Goal: Navigation & Orientation: Find specific page/section

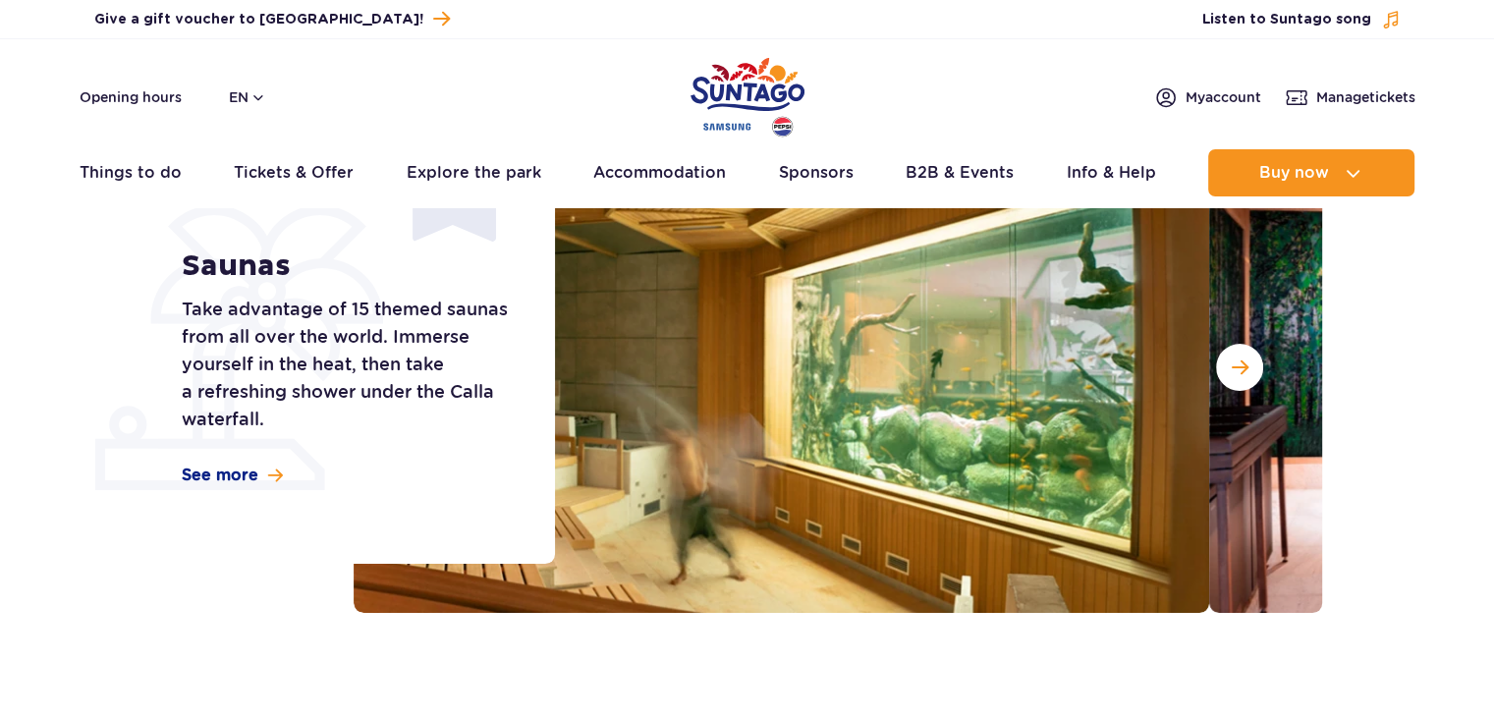
scroll to position [196, 0]
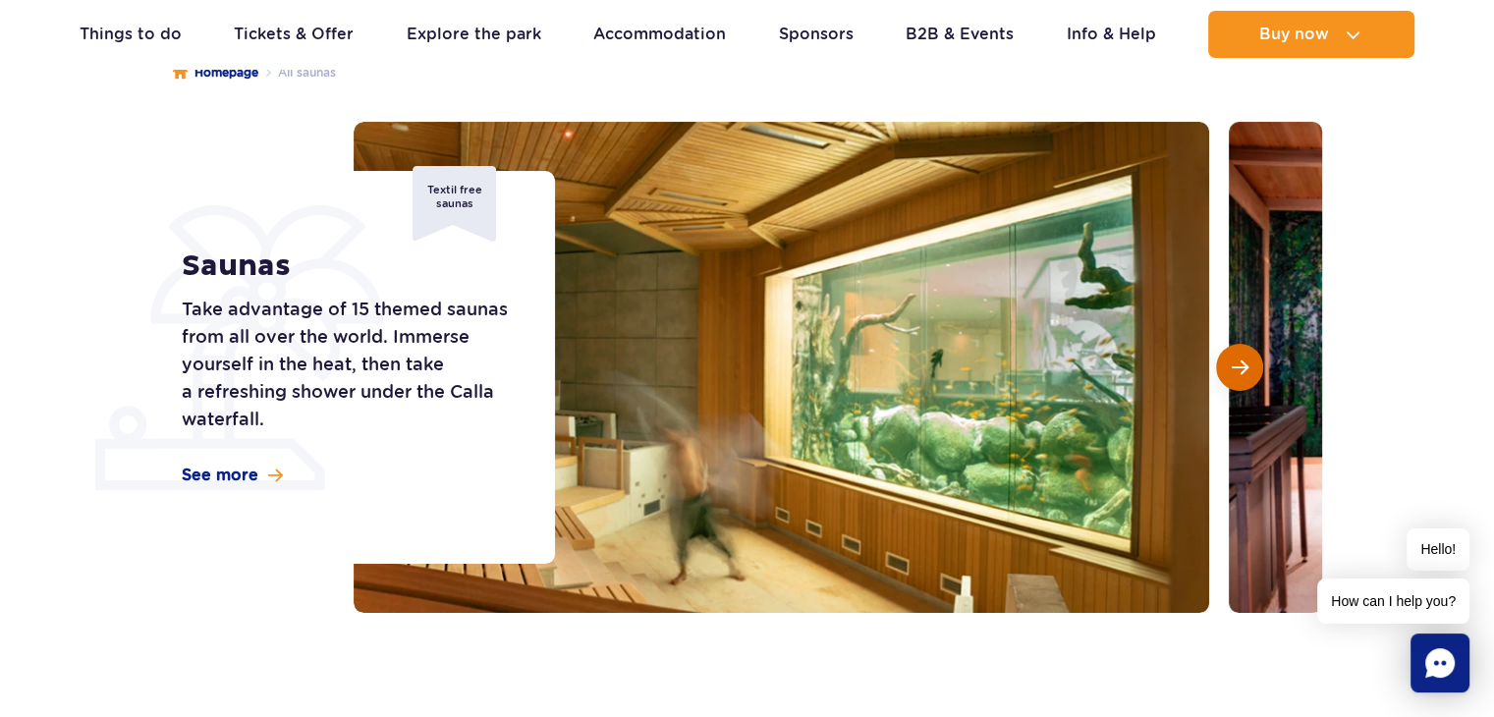
click at [1236, 362] on span "Next slide" at bounding box center [1240, 367] width 17 height 18
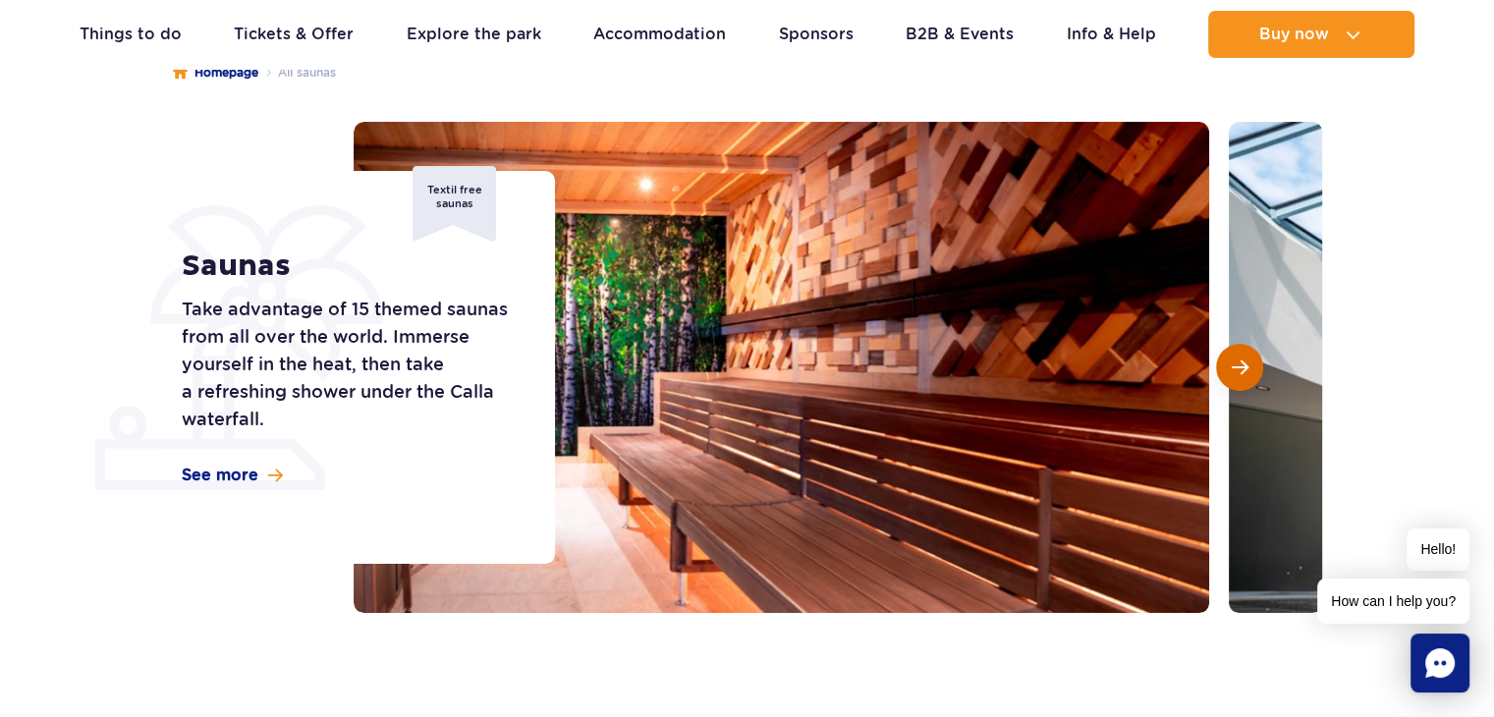
click at [1236, 362] on span "Next slide" at bounding box center [1240, 367] width 17 height 18
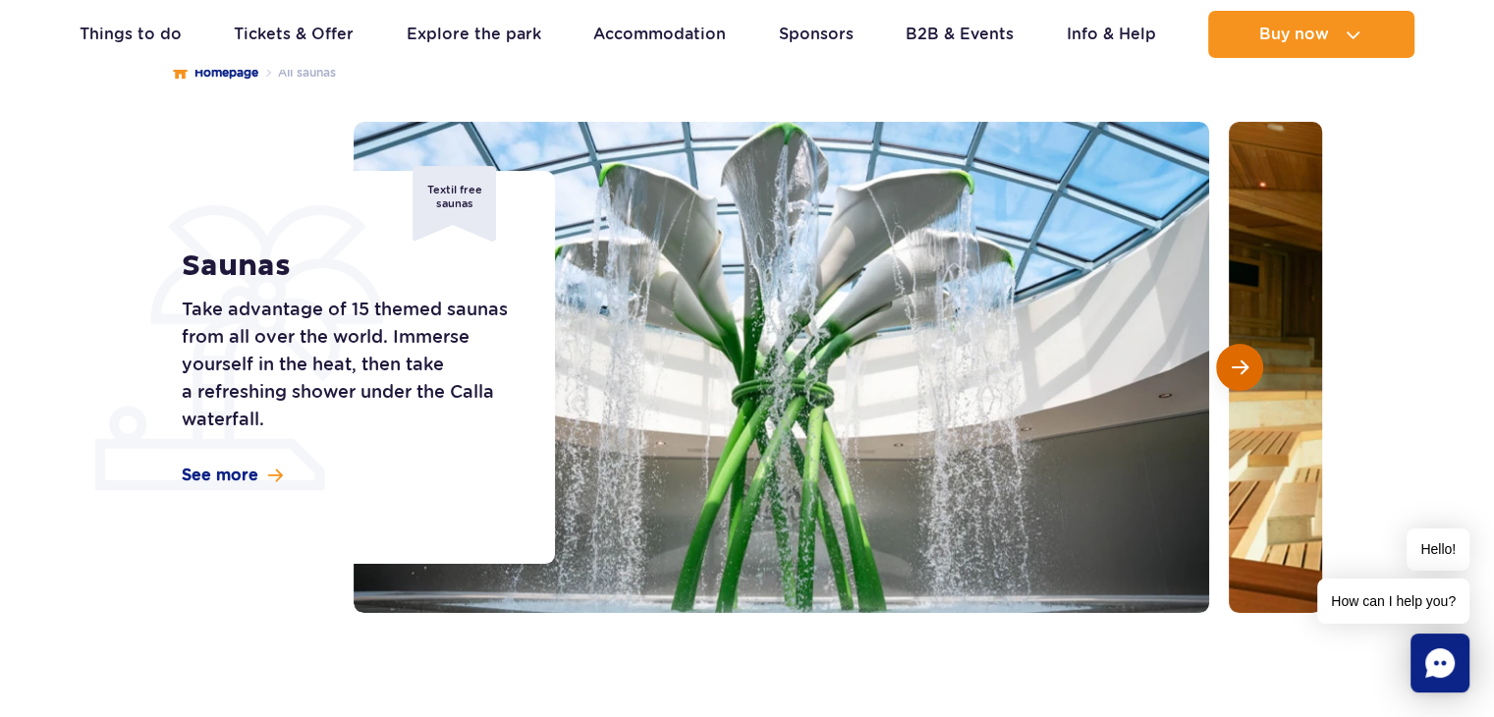
click at [1236, 362] on span "Next slide" at bounding box center [1240, 367] width 17 height 18
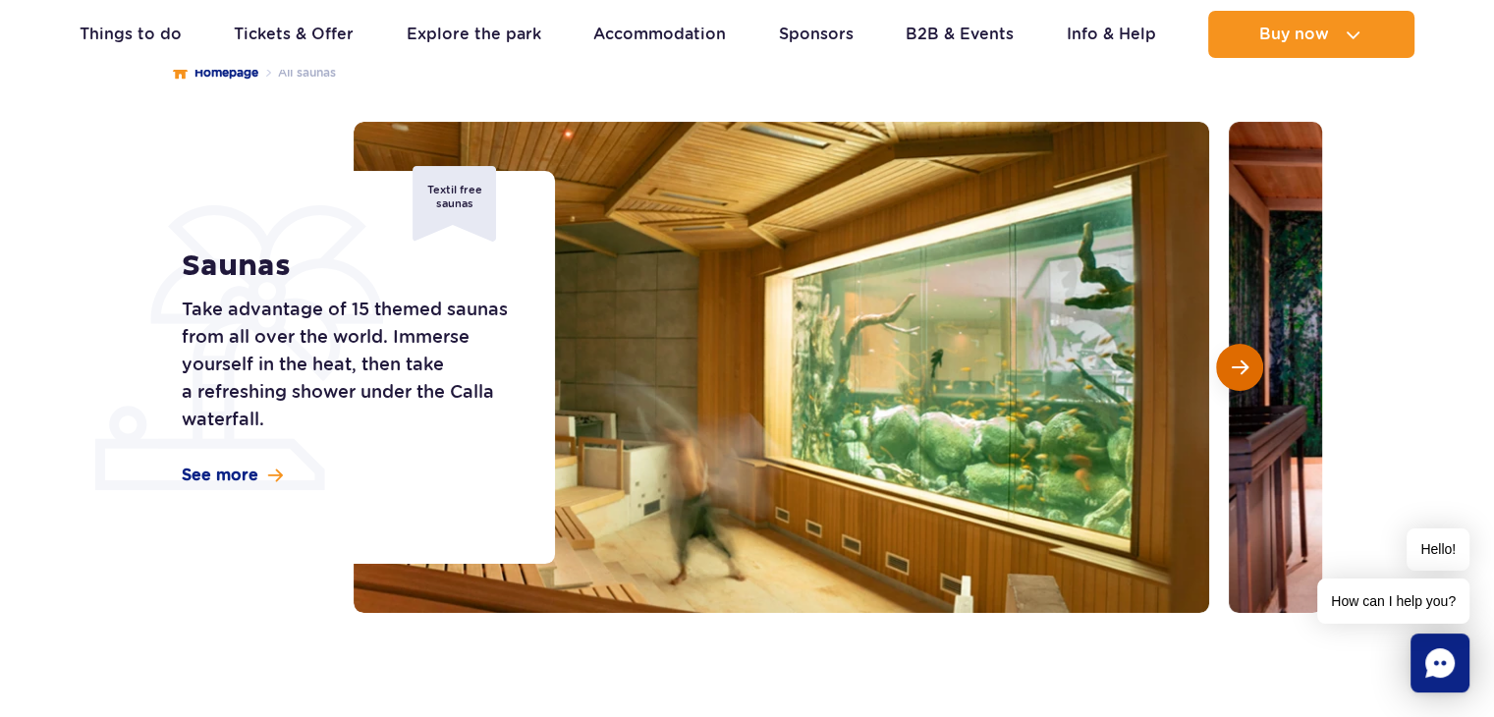
click at [1236, 362] on span "Next slide" at bounding box center [1240, 367] width 17 height 18
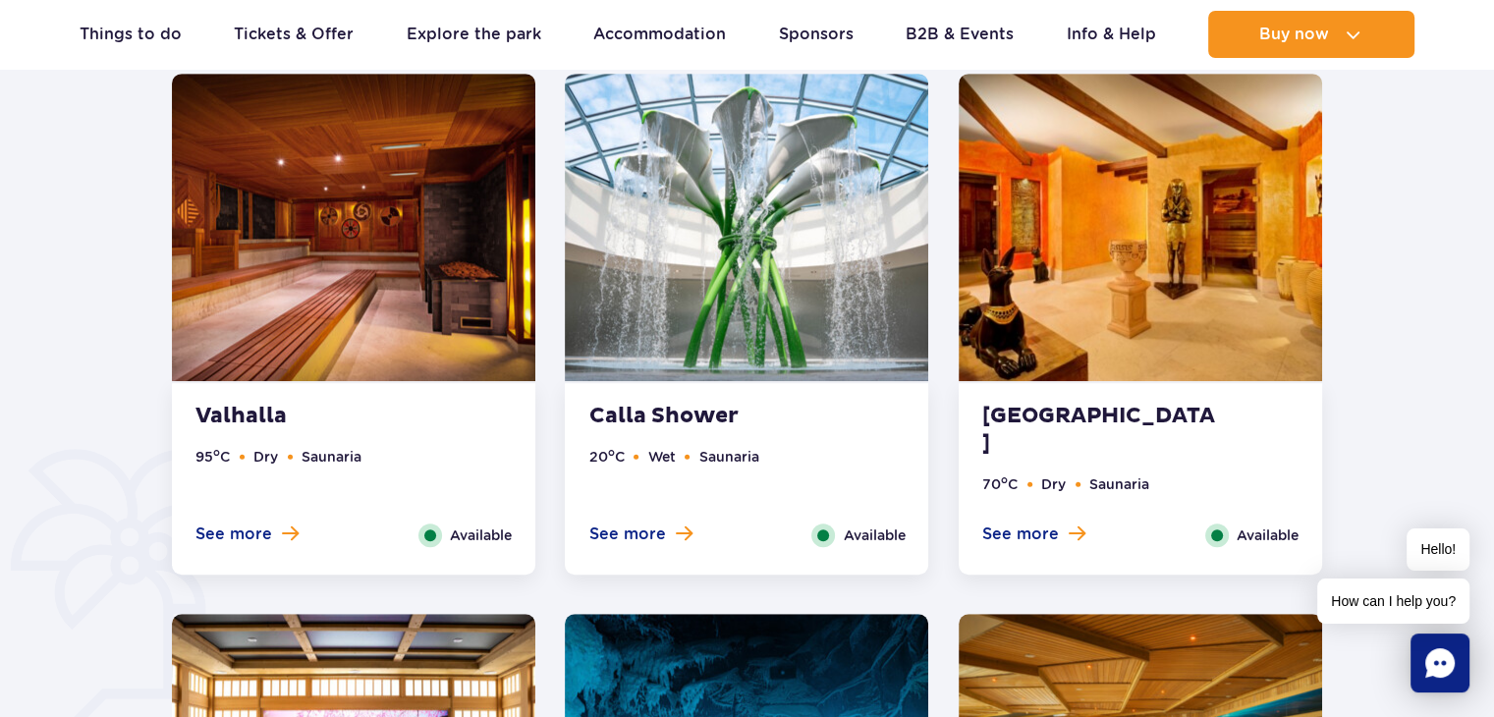
scroll to position [1179, 0]
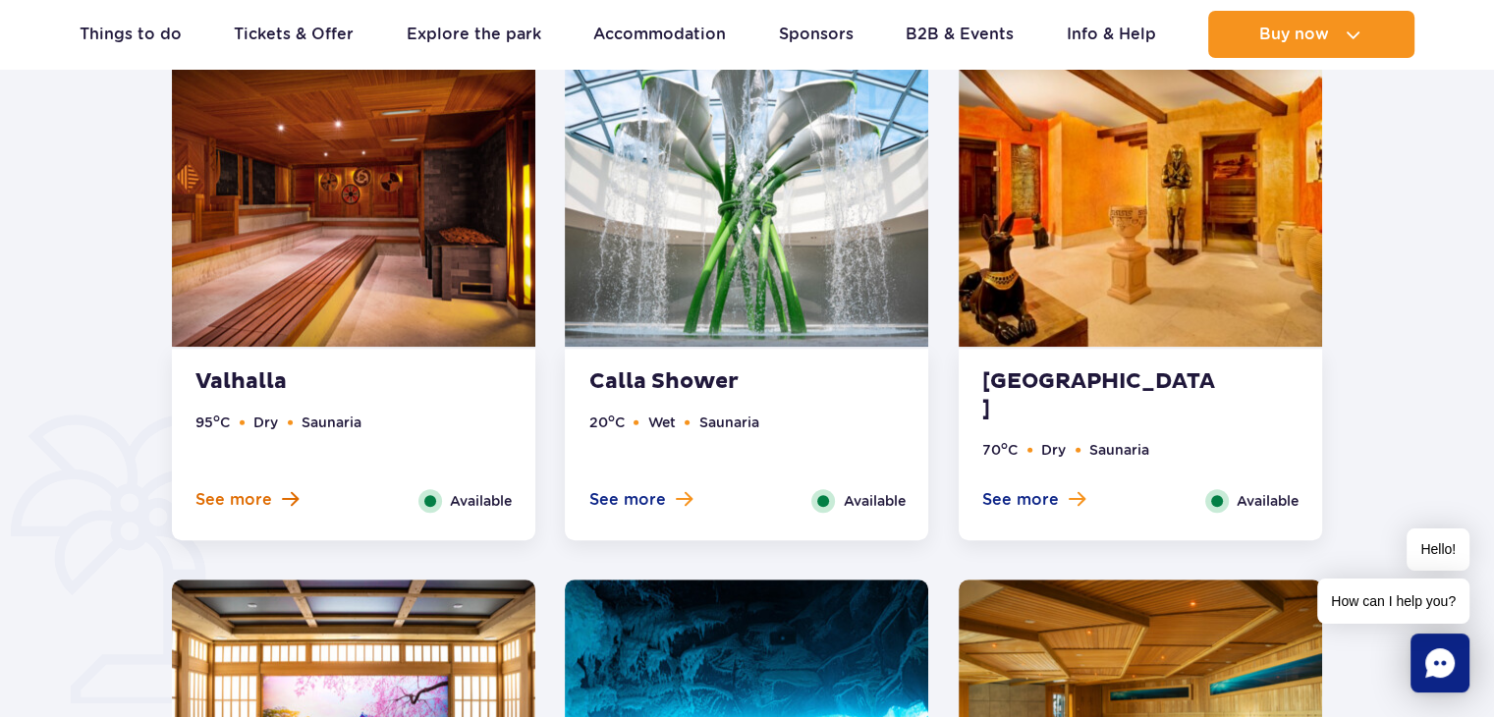
click at [248, 496] on span "See more" at bounding box center [233, 500] width 77 height 22
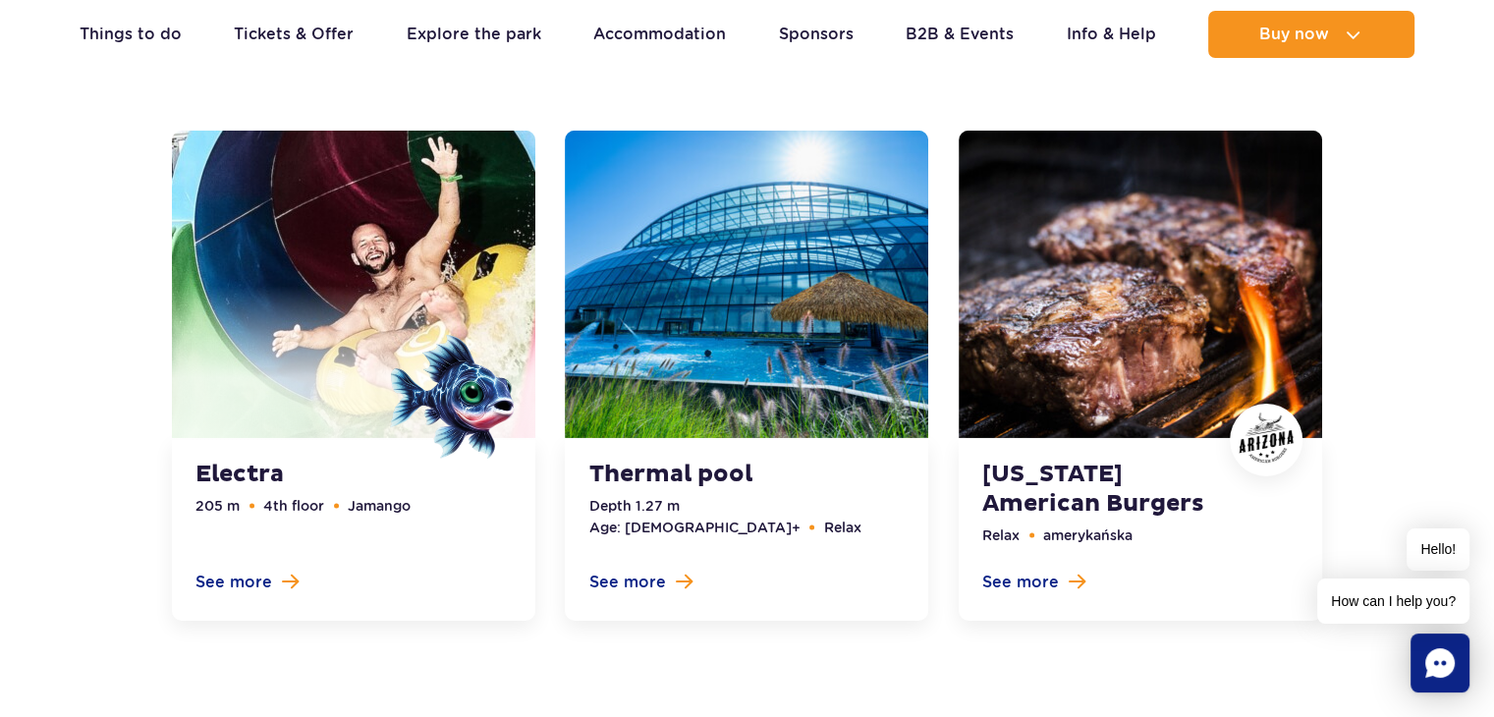
scroll to position [6458, 0]
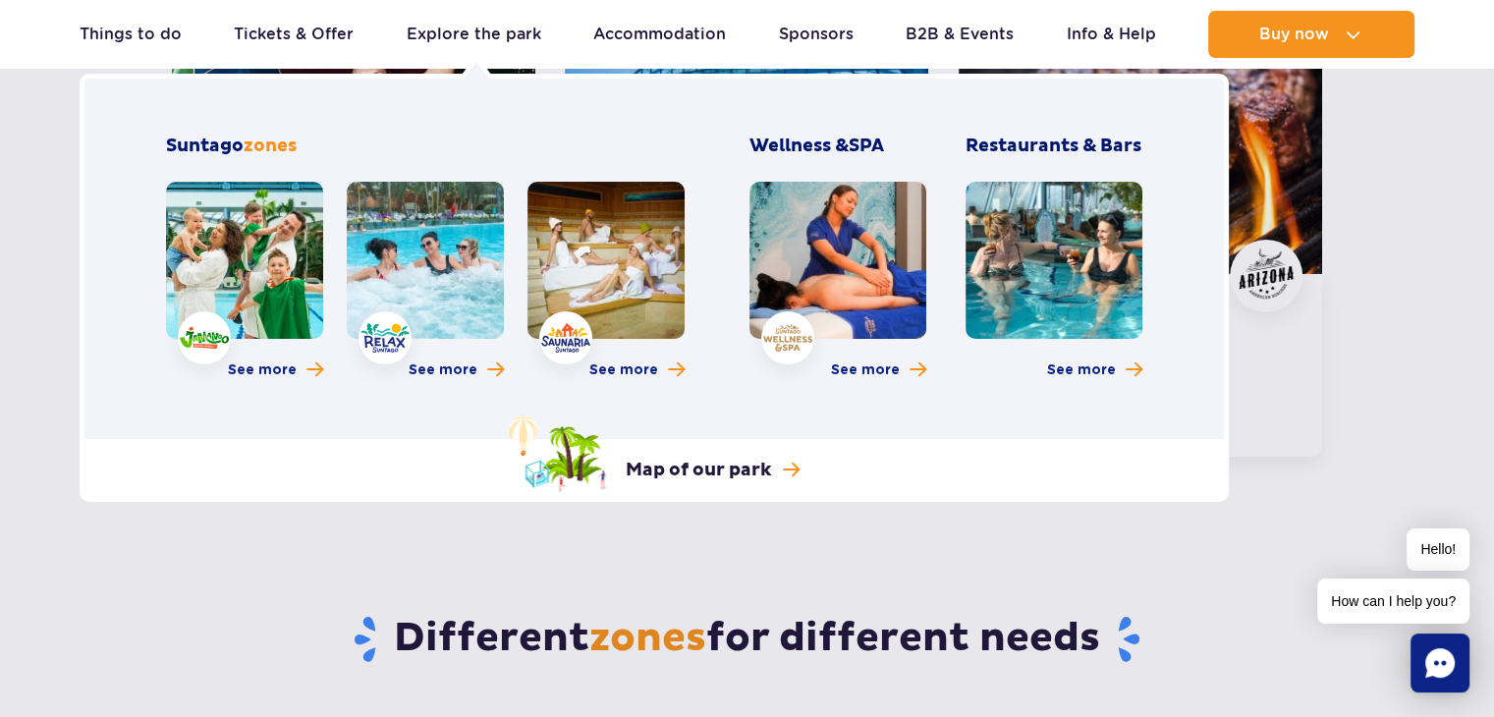
click at [606, 249] on link at bounding box center [605, 260] width 157 height 157
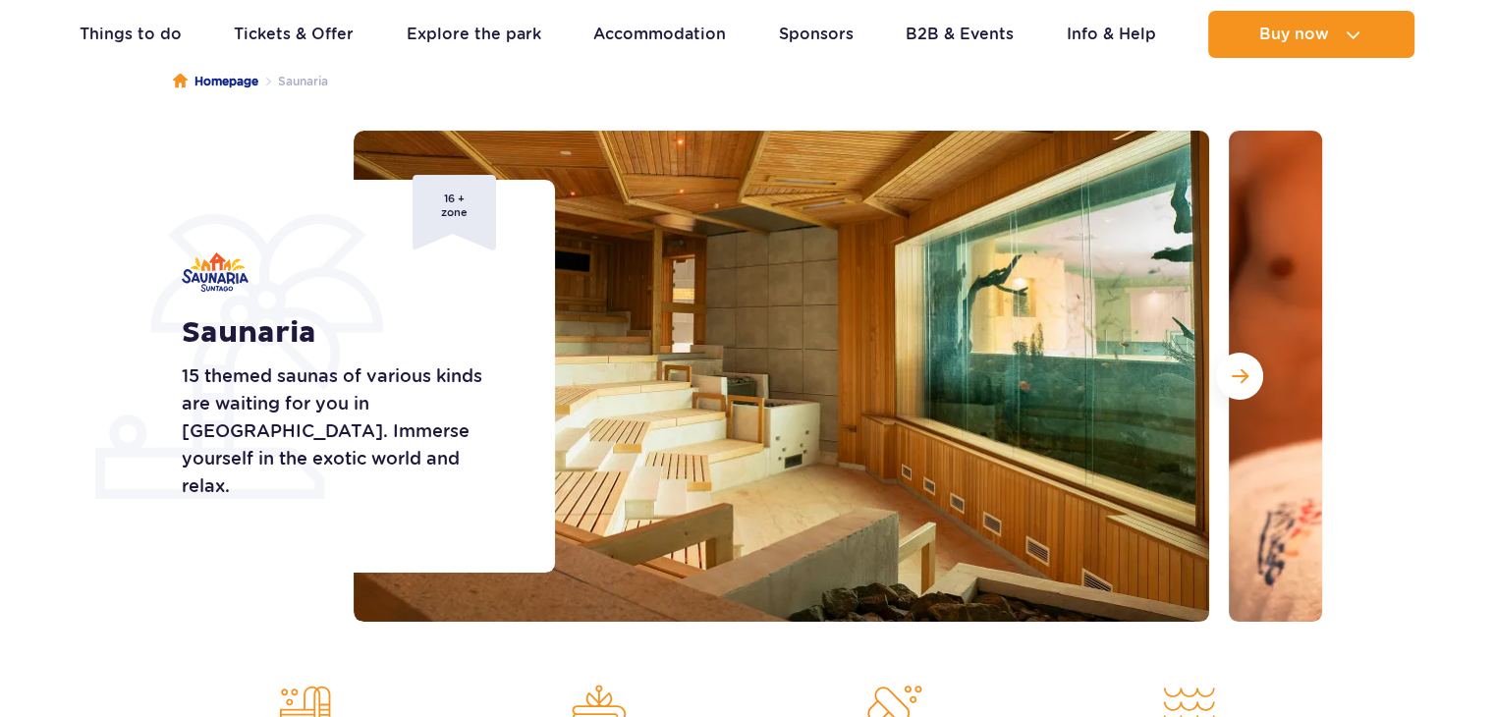
scroll to position [196, 0]
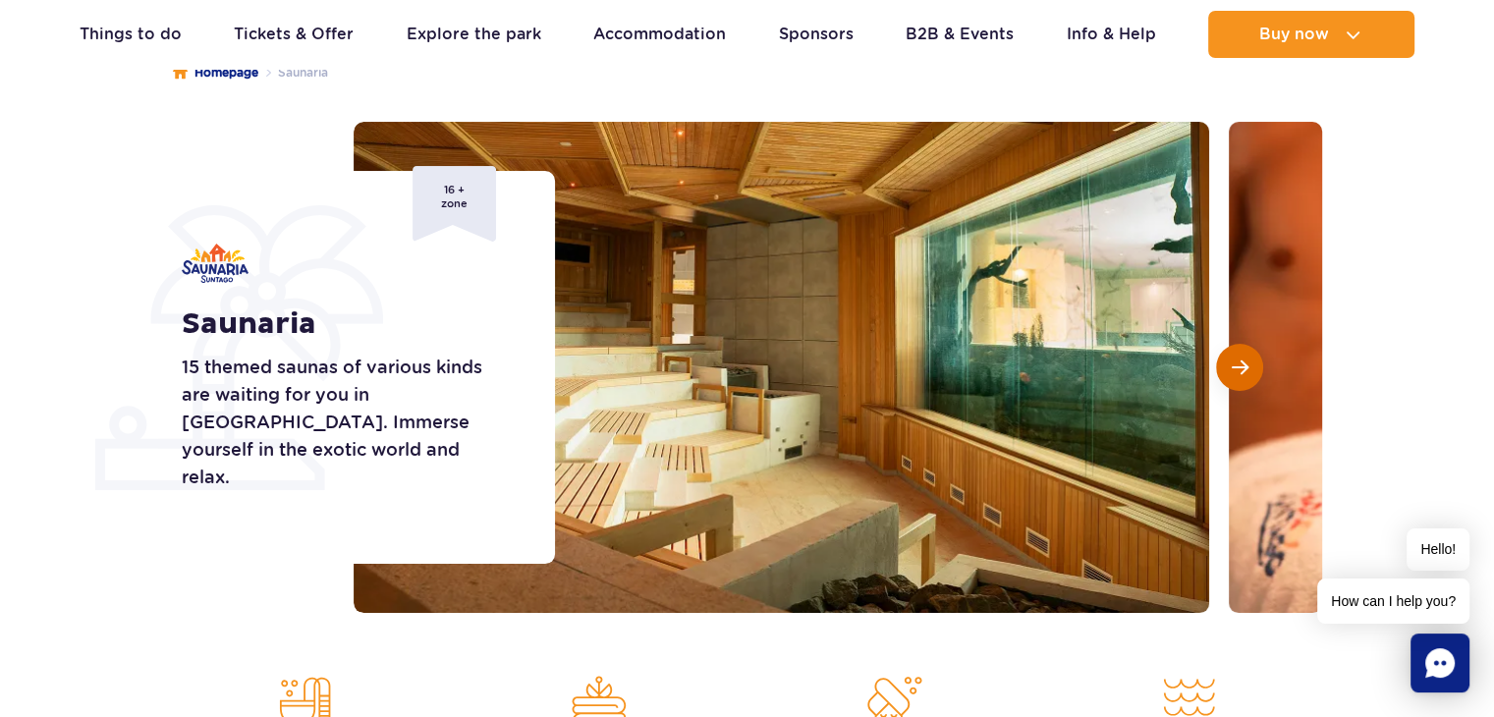
click at [1237, 365] on span "Next slide" at bounding box center [1240, 367] width 17 height 18
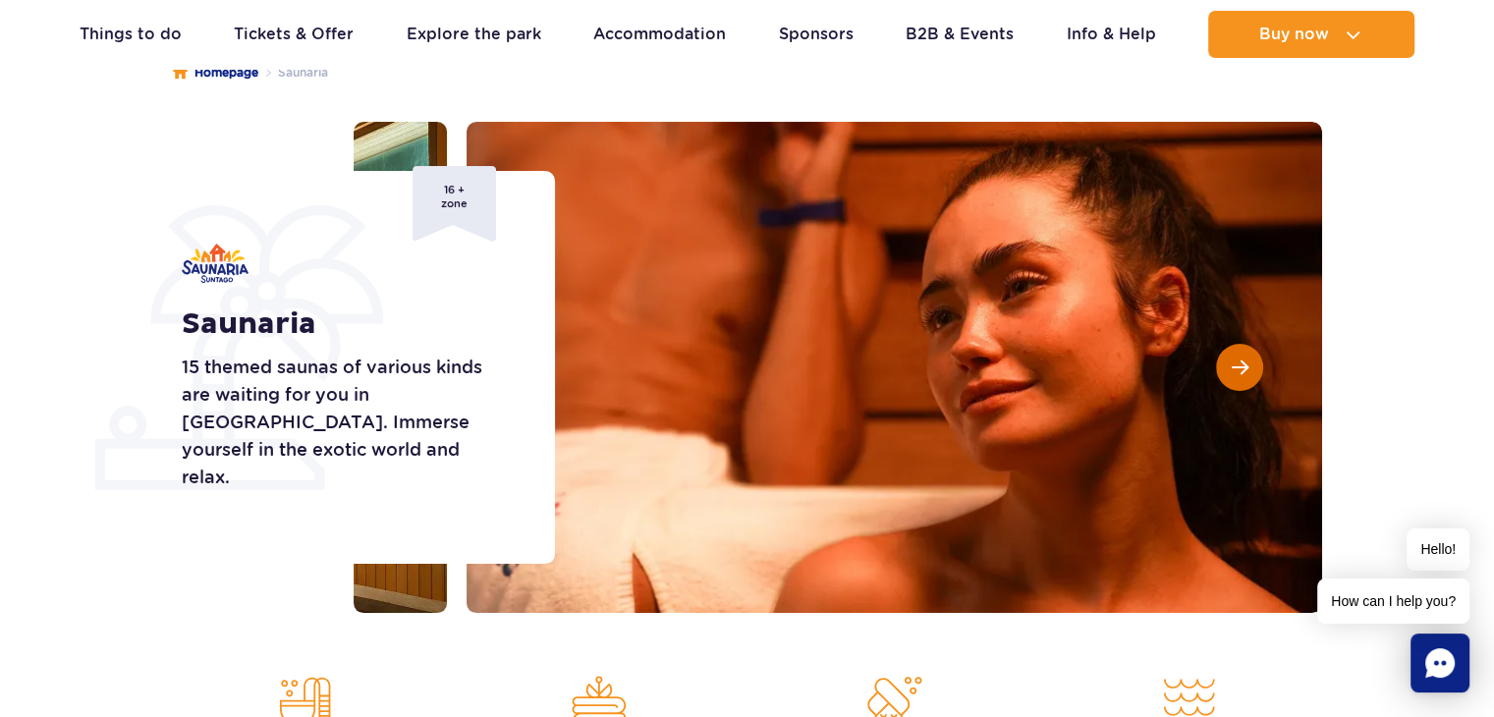
click at [1237, 365] on span "Next slide" at bounding box center [1240, 367] width 17 height 18
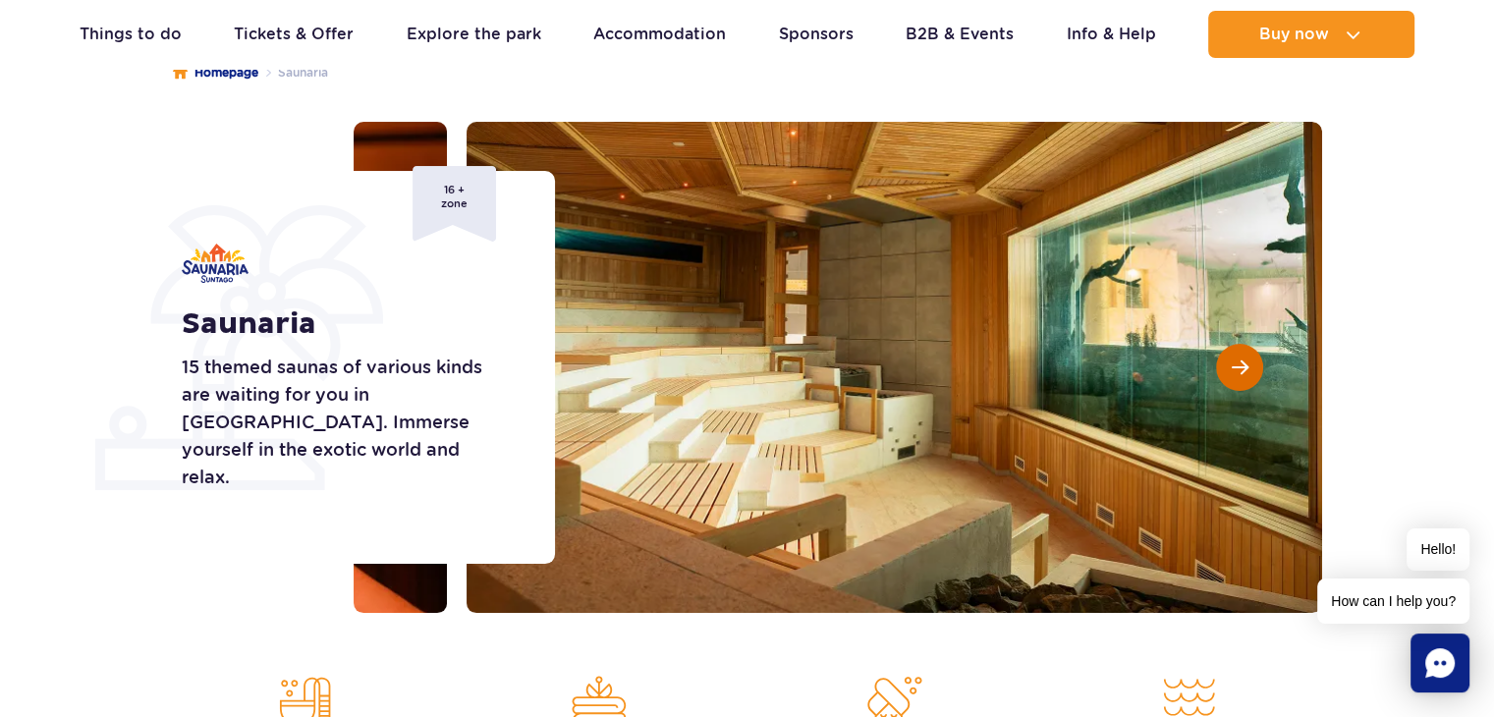
click at [1237, 365] on span "Next slide" at bounding box center [1240, 367] width 17 height 18
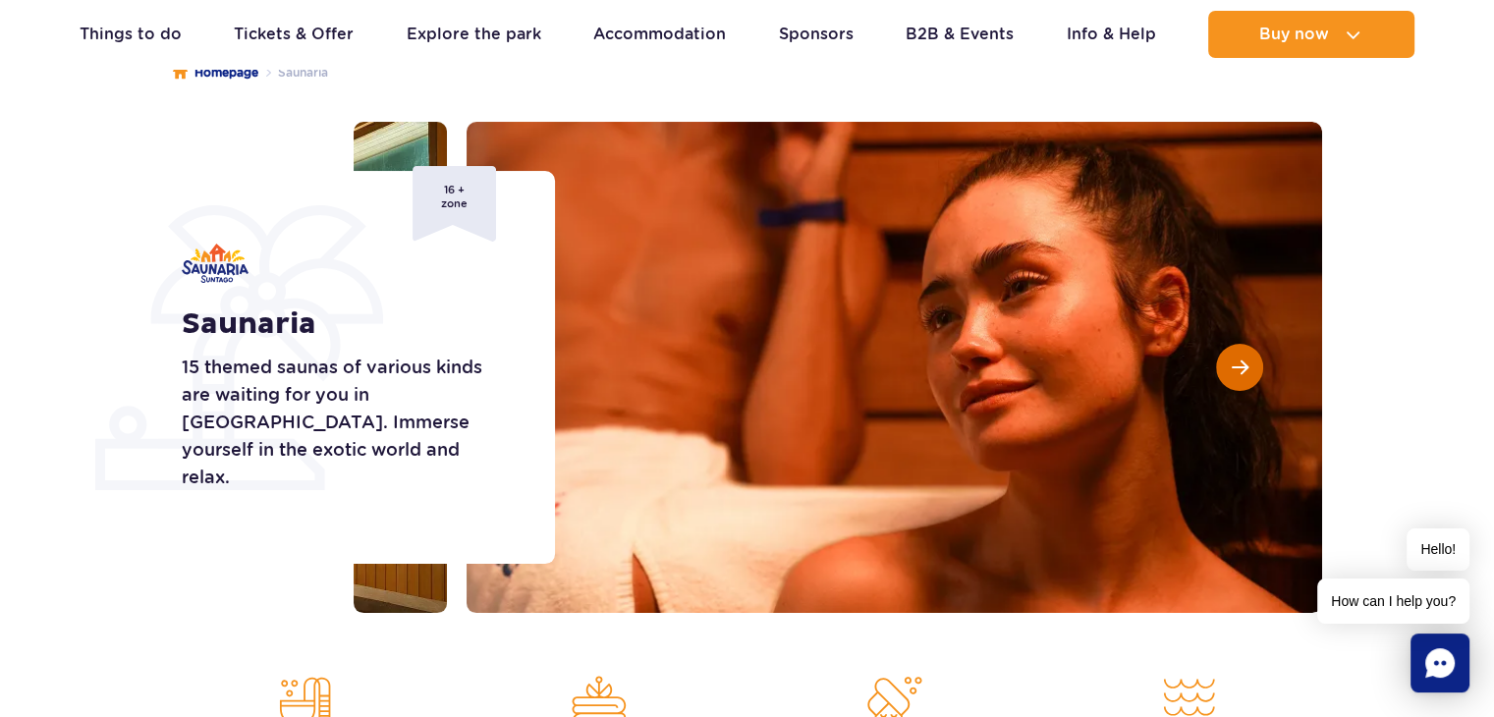
click at [1237, 365] on span "Next slide" at bounding box center [1240, 367] width 17 height 18
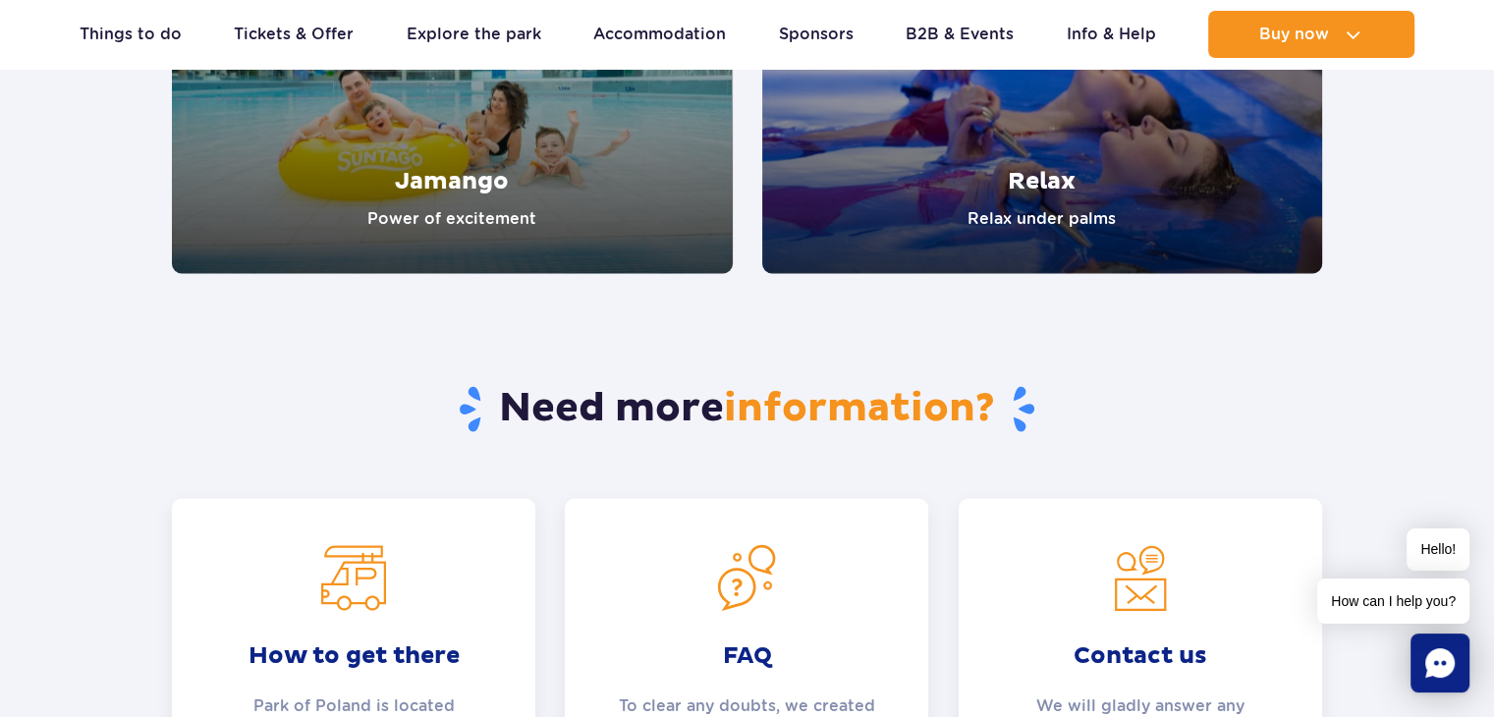
scroll to position [3634, 0]
